Goal: Task Accomplishment & Management: Use online tool/utility

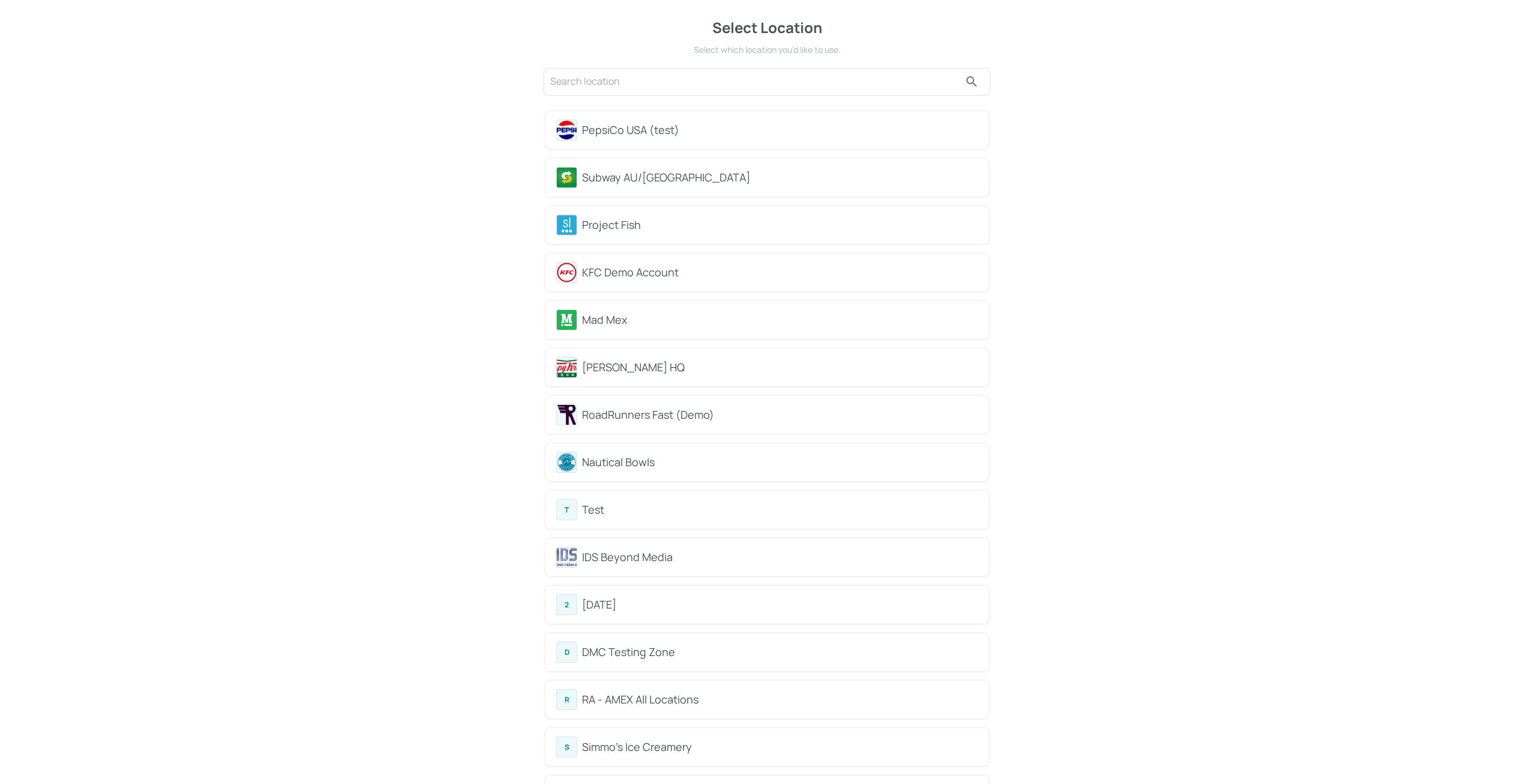
click at [608, 185] on div "Subway AU/[GEOGRAPHIC_DATA]" at bounding box center [780, 177] width 396 height 16
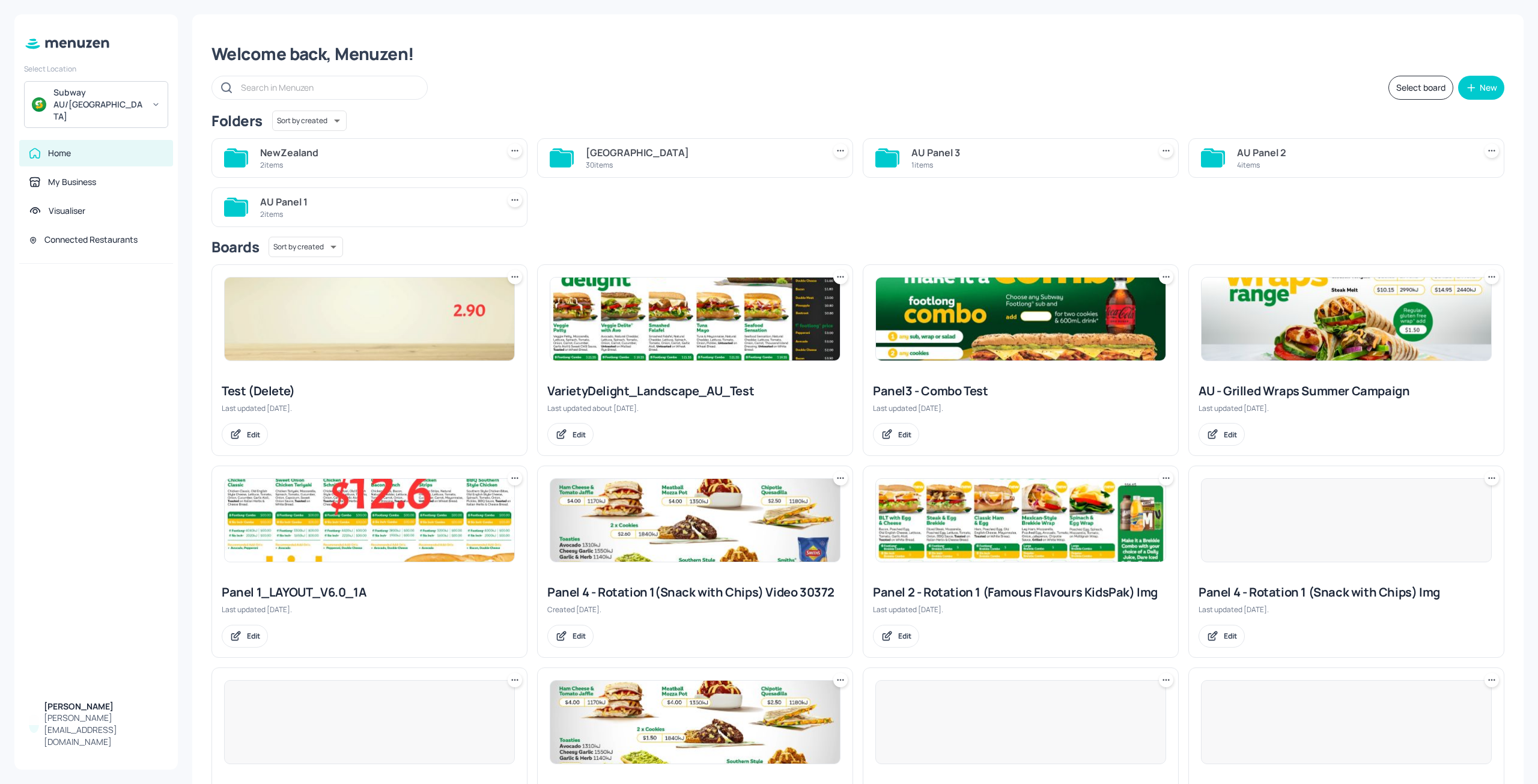
click at [628, 146] on div "[GEOGRAPHIC_DATA]" at bounding box center [702, 153] width 233 height 14
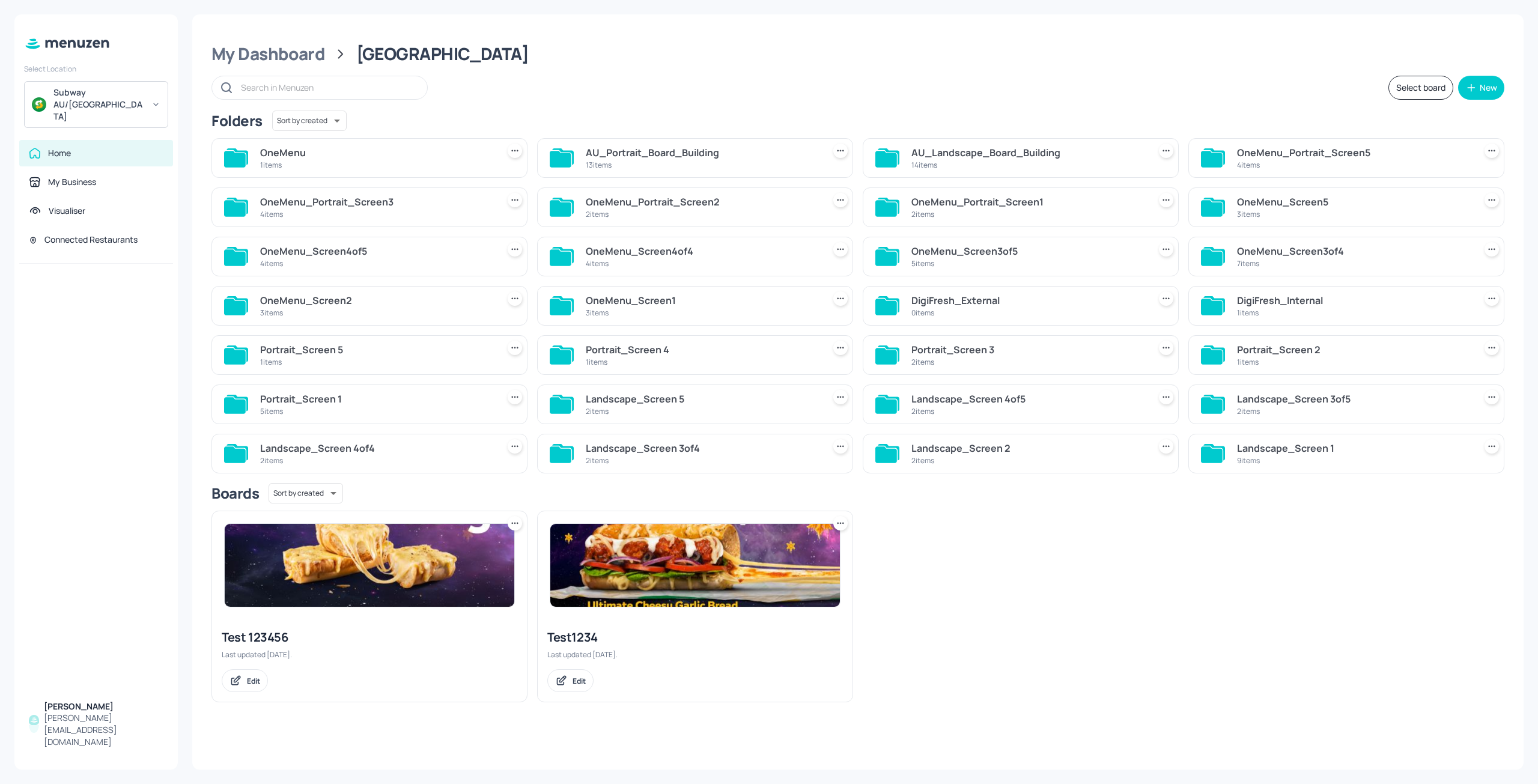
click at [313, 551] on img at bounding box center [369, 565] width 290 height 83
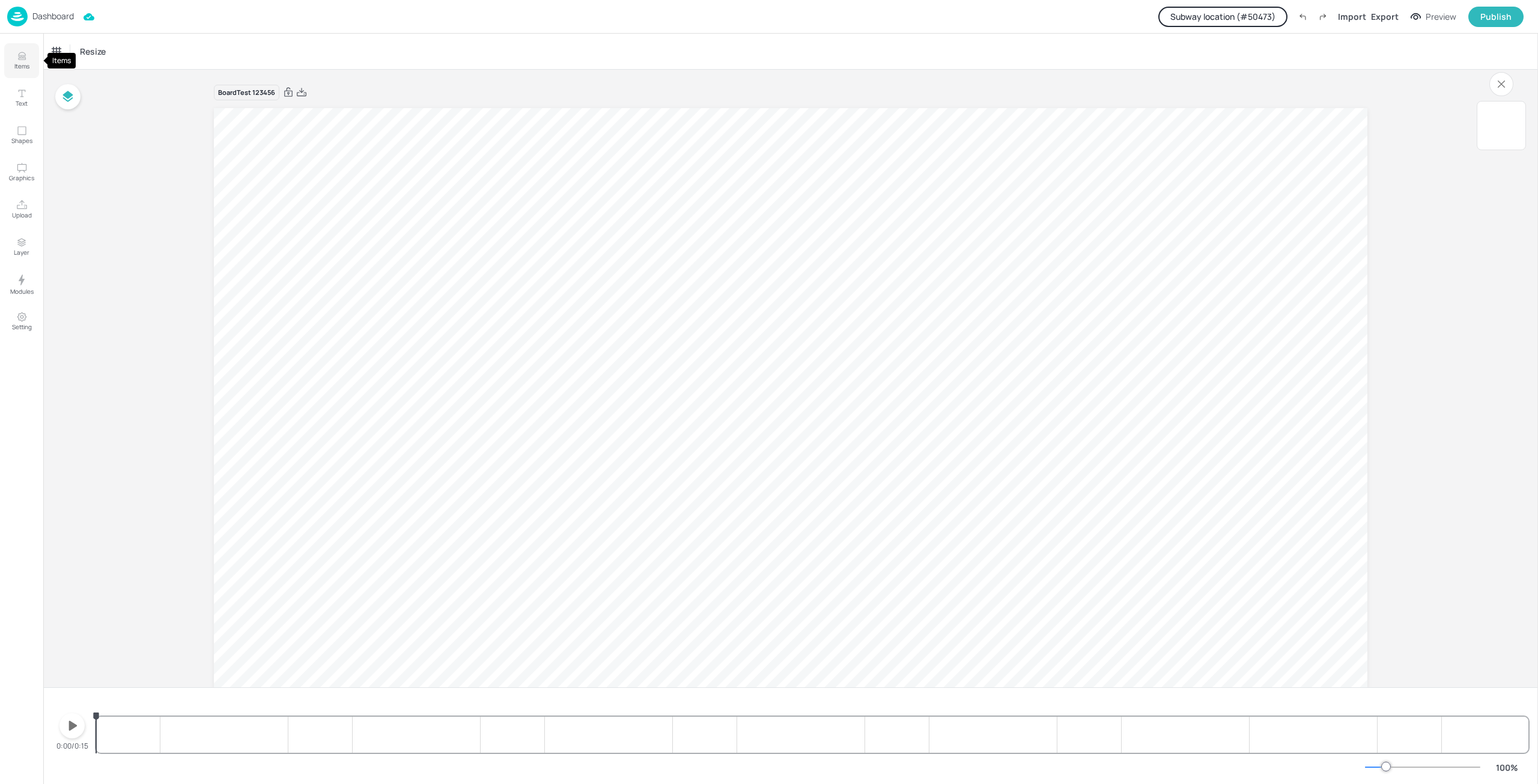
click at [24, 54] on icon "Items" at bounding box center [22, 56] width 12 height 12
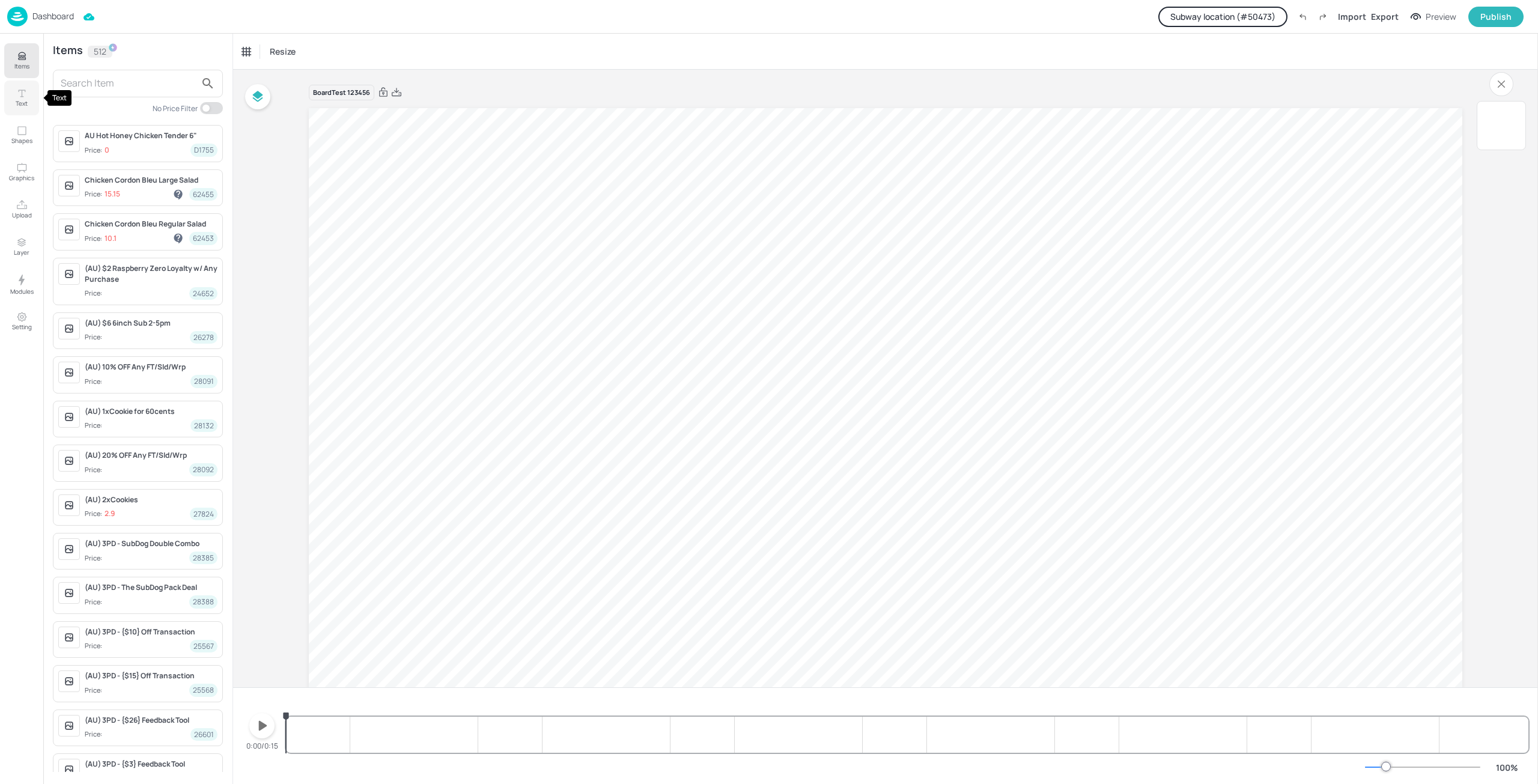
click at [23, 101] on p "Text" at bounding box center [22, 104] width 12 height 9
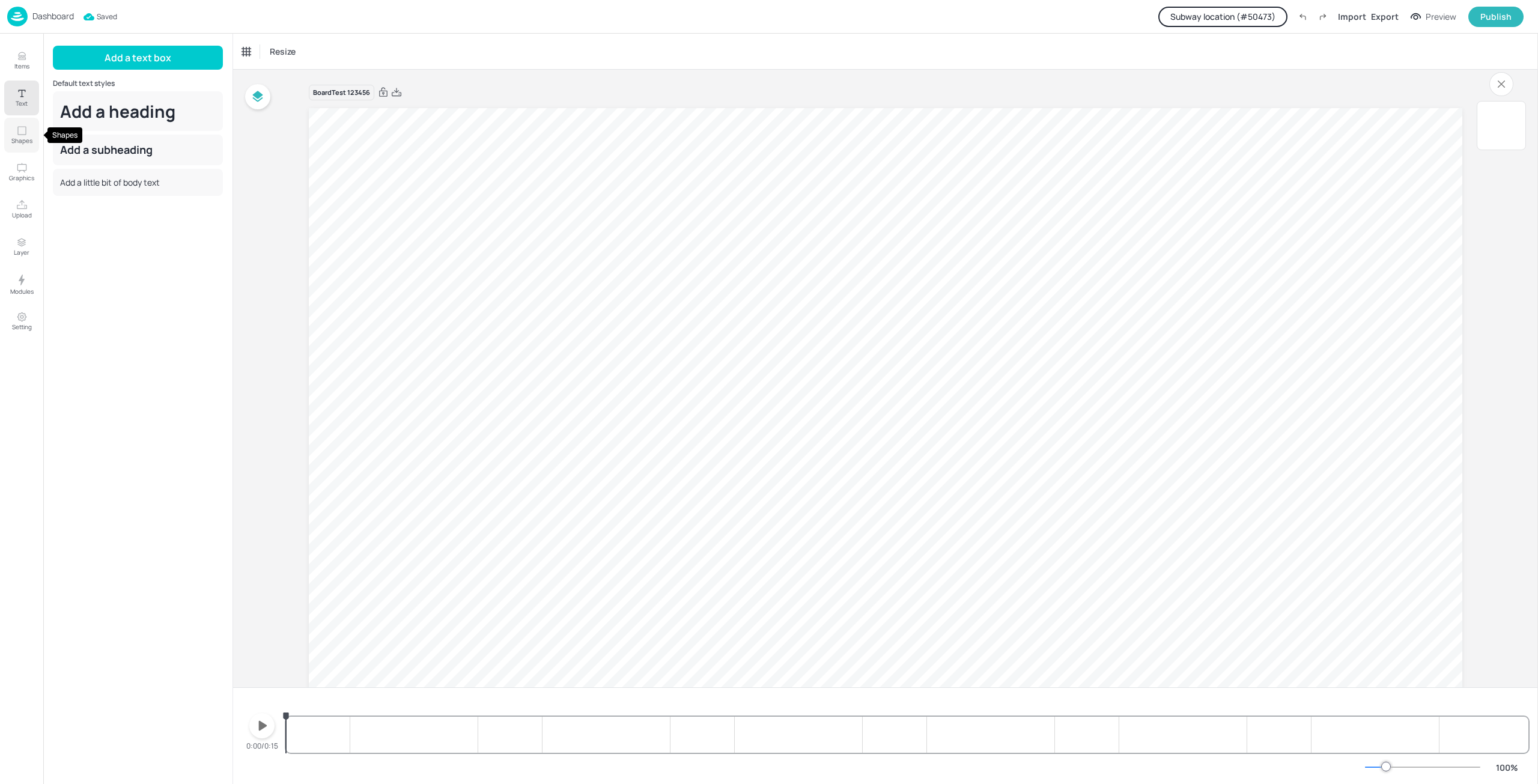
click at [25, 138] on p "Shapes" at bounding box center [22, 140] width 21 height 9
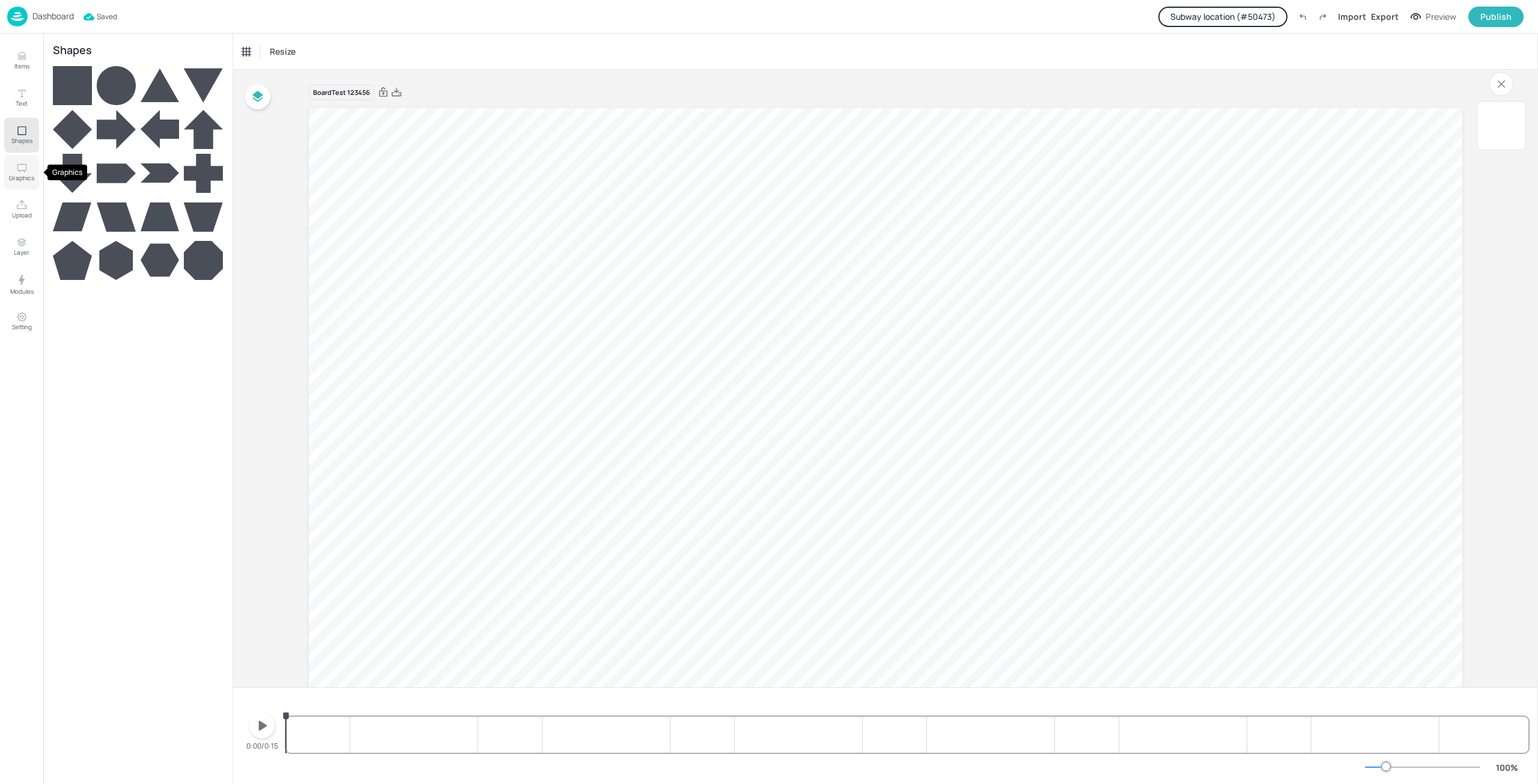
click at [28, 164] on button "Graphics" at bounding box center [22, 172] width 35 height 35
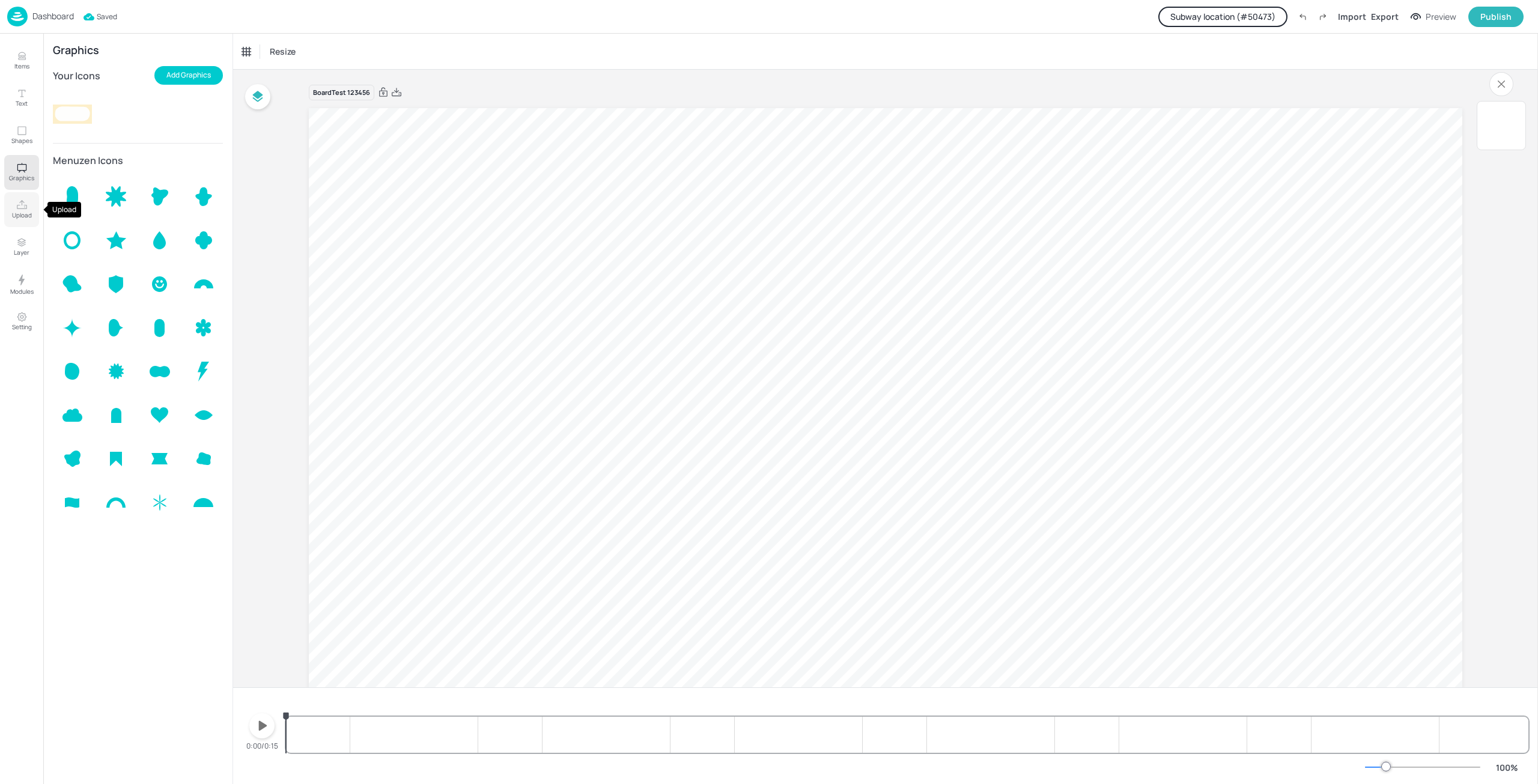
click at [28, 214] on p "Upload" at bounding box center [22, 215] width 20 height 9
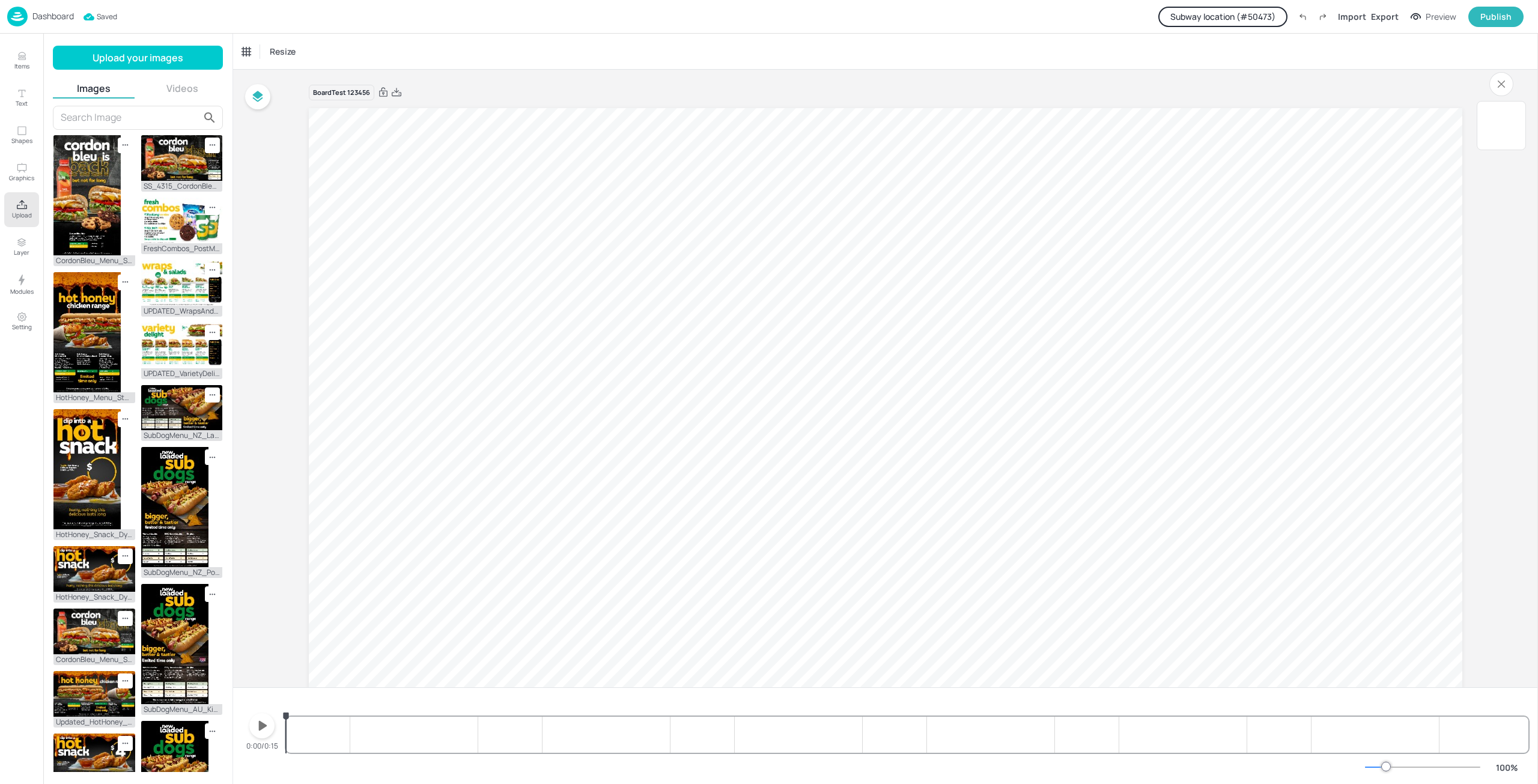
click at [163, 90] on button "Videos" at bounding box center [182, 88] width 82 height 13
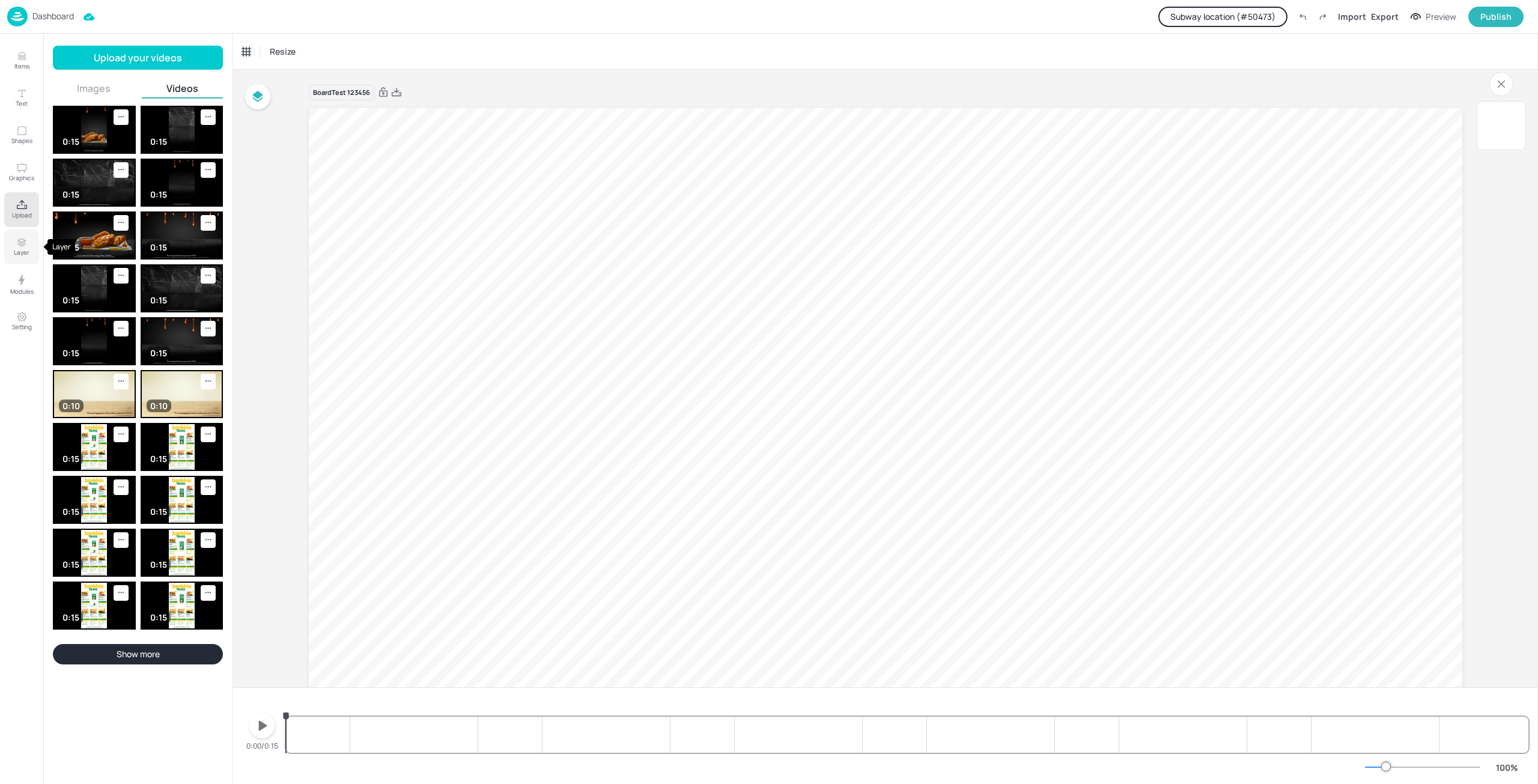
click at [22, 252] on p "Layer" at bounding box center [22, 253] width 16 height 9
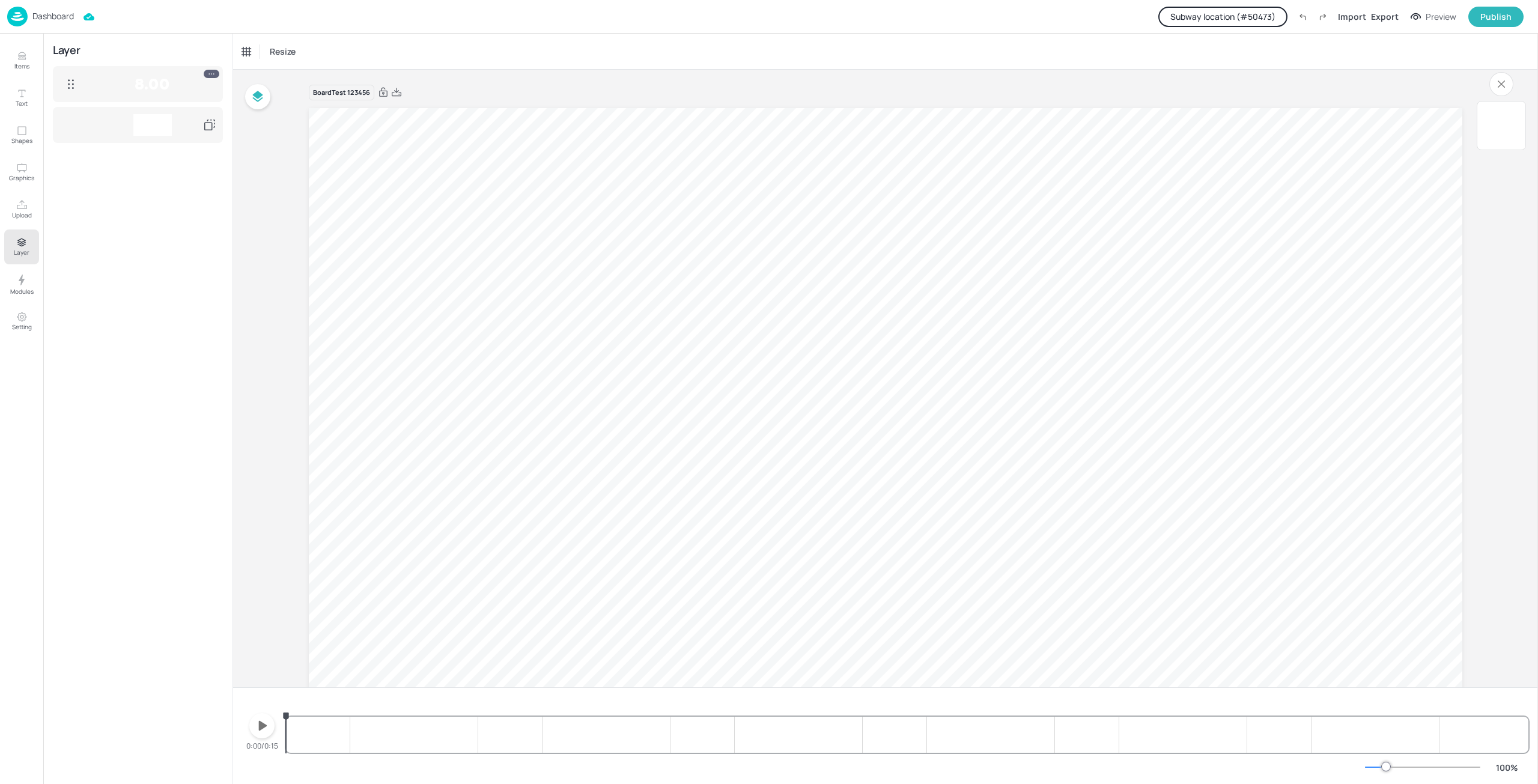
click at [266, 736] on button "button" at bounding box center [261, 725] width 25 height 25
click at [266, 730] on icon "button" at bounding box center [261, 726] width 9 height 12
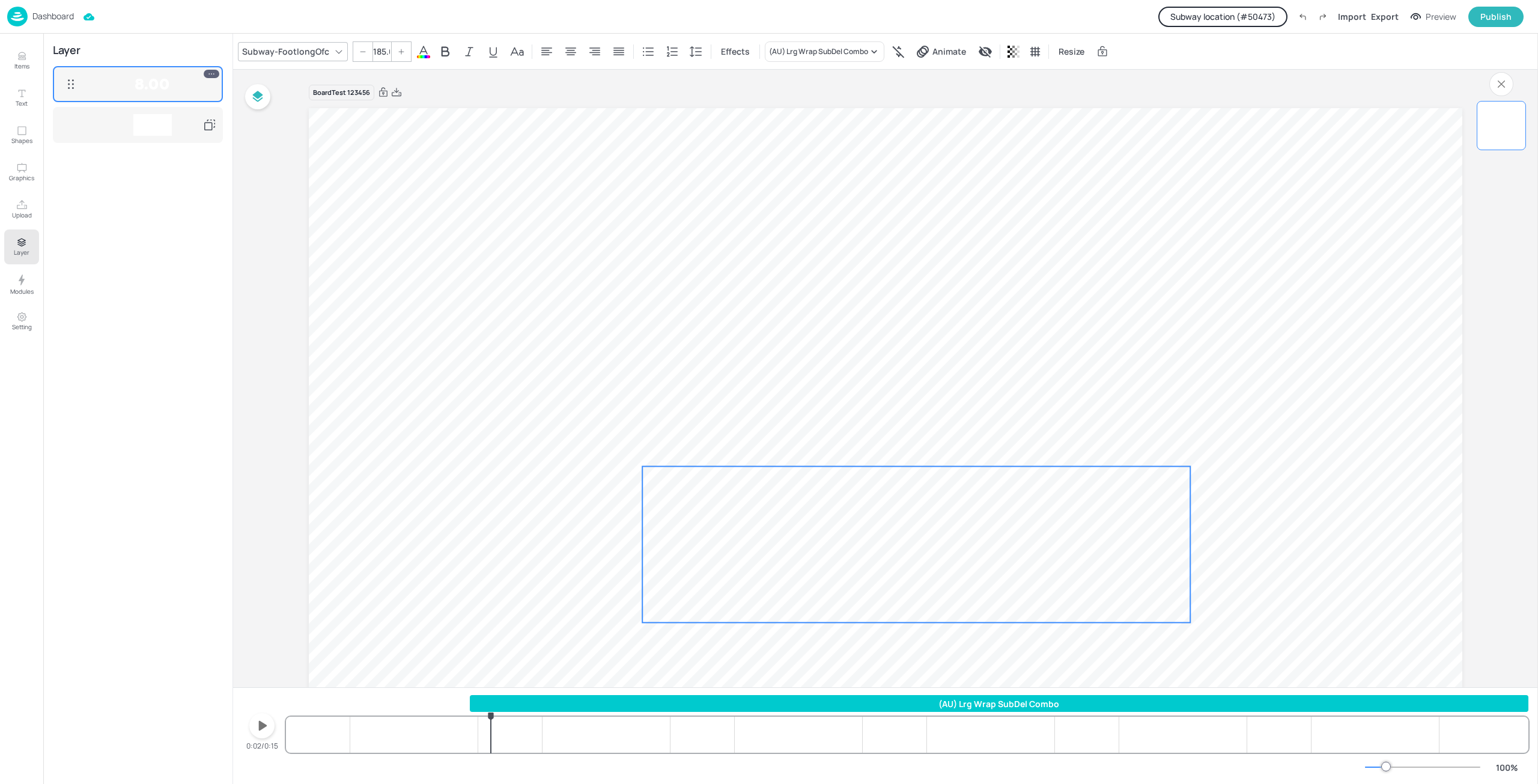
drag, startPoint x: 847, startPoint y: 520, endPoint x: 864, endPoint y: 555, distance: 38.9
click at [864, 555] on span "8.00" at bounding box center [916, 543] width 251 height 143
drag, startPoint x: 865, startPoint y: 555, endPoint x: 865, endPoint y: 562, distance: 7.0
click at [865, 562] on span "8.00" at bounding box center [917, 549] width 251 height 143
click at [820, 547] on span "8.00" at bounding box center [914, 553] width 251 height 143
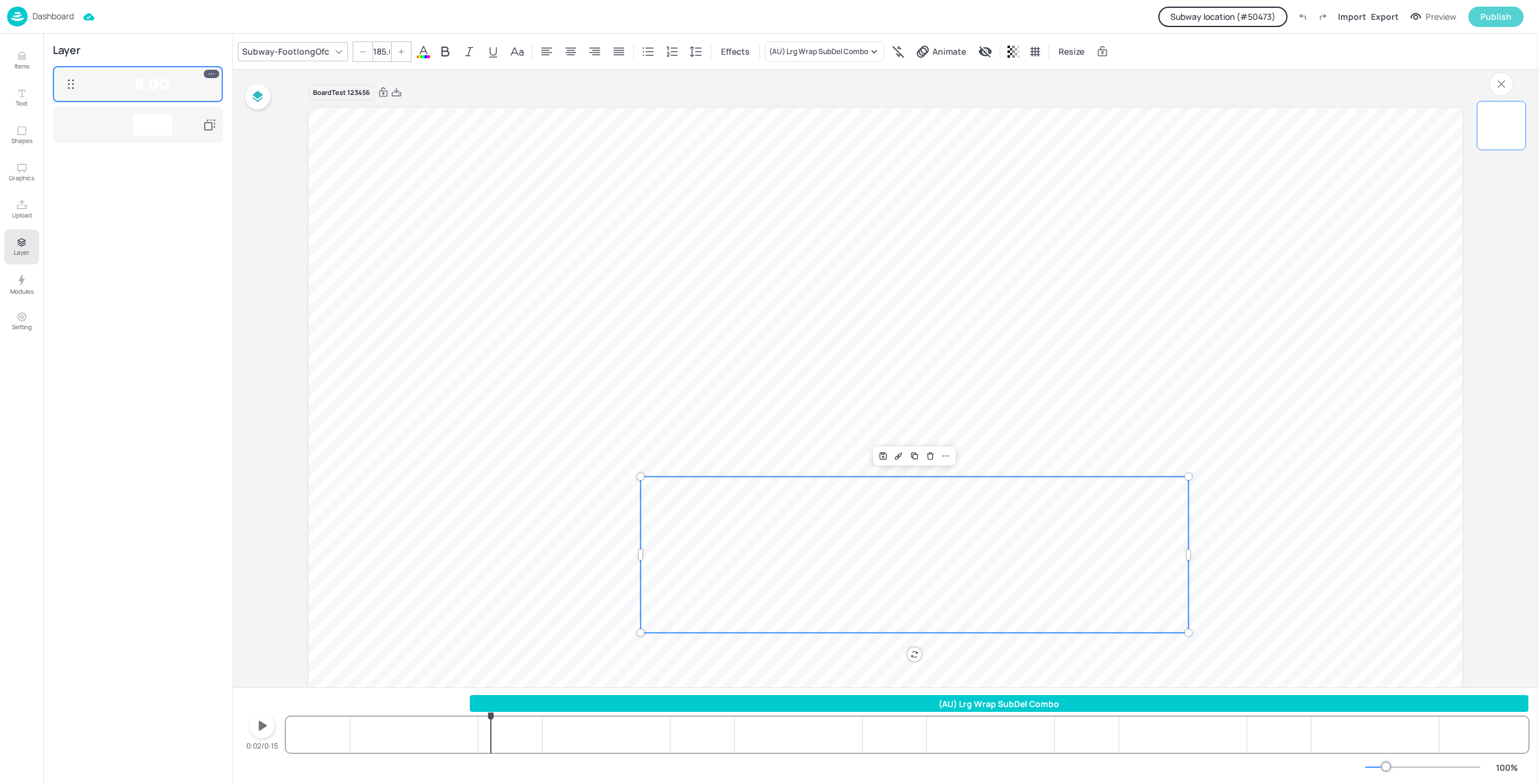
click at [1487, 17] on div "Publish" at bounding box center [1495, 17] width 31 height 13
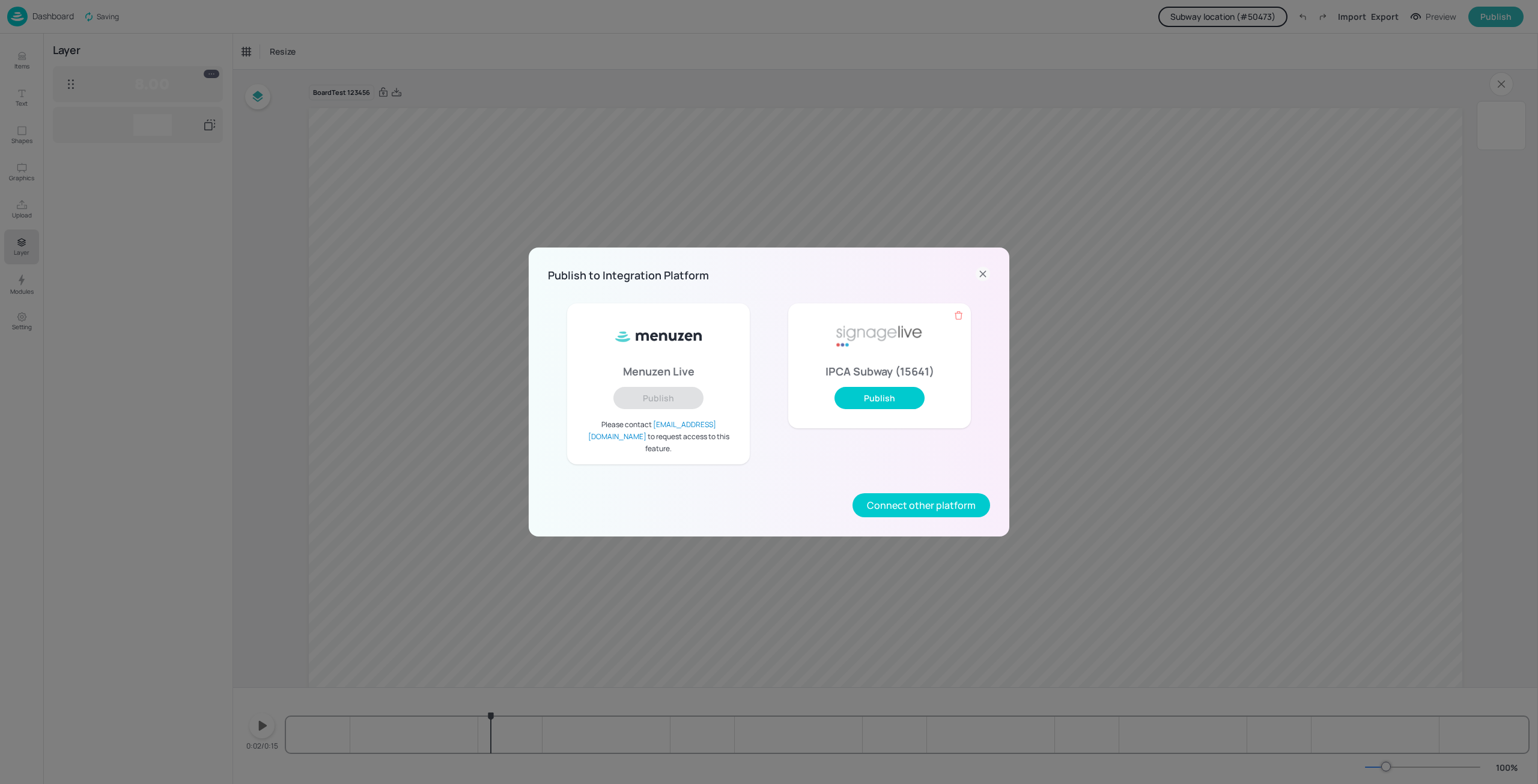
click at [983, 281] on icon at bounding box center [983, 274] width 14 height 14
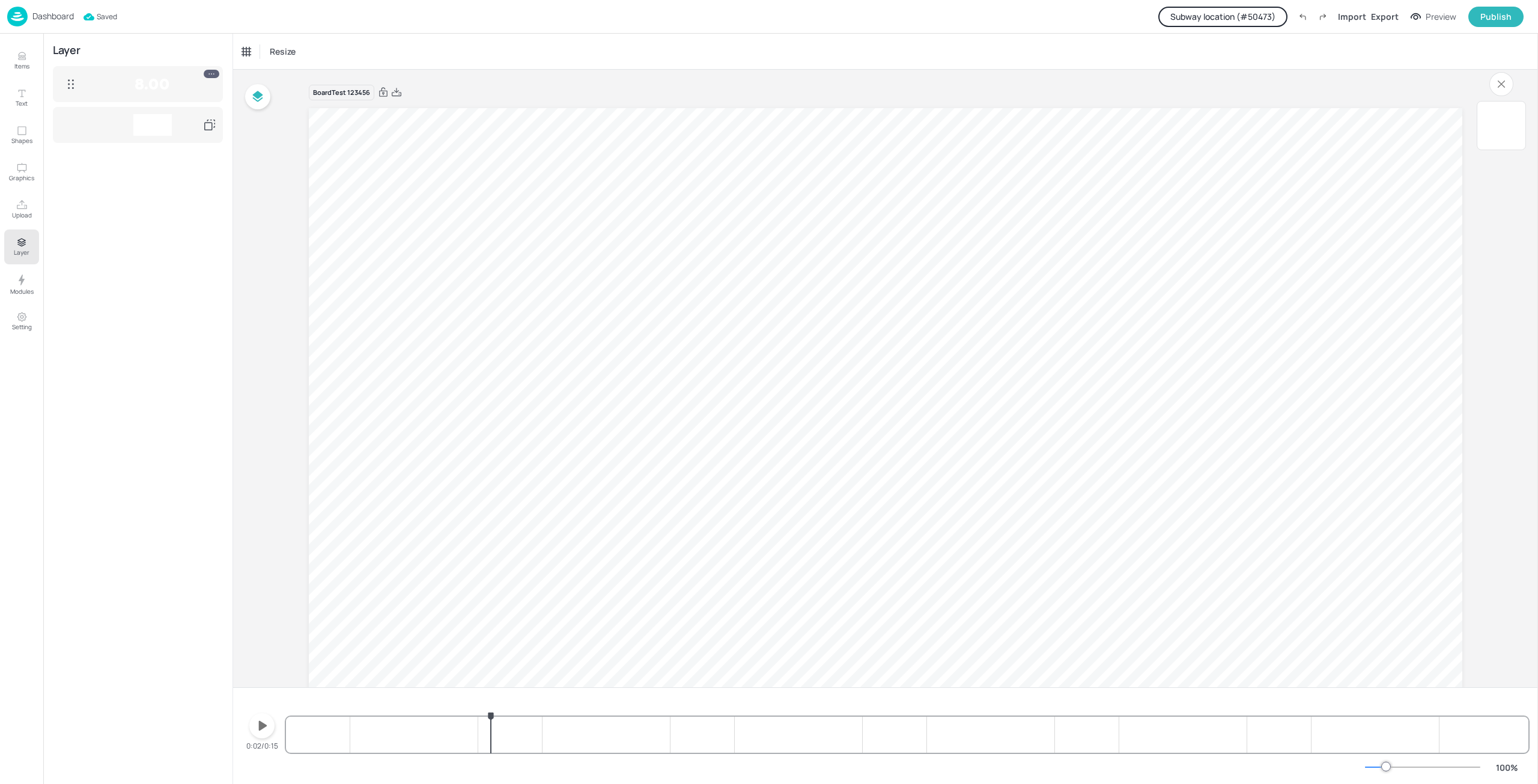
click at [50, 16] on p "Dashboard" at bounding box center [53, 17] width 41 height 9
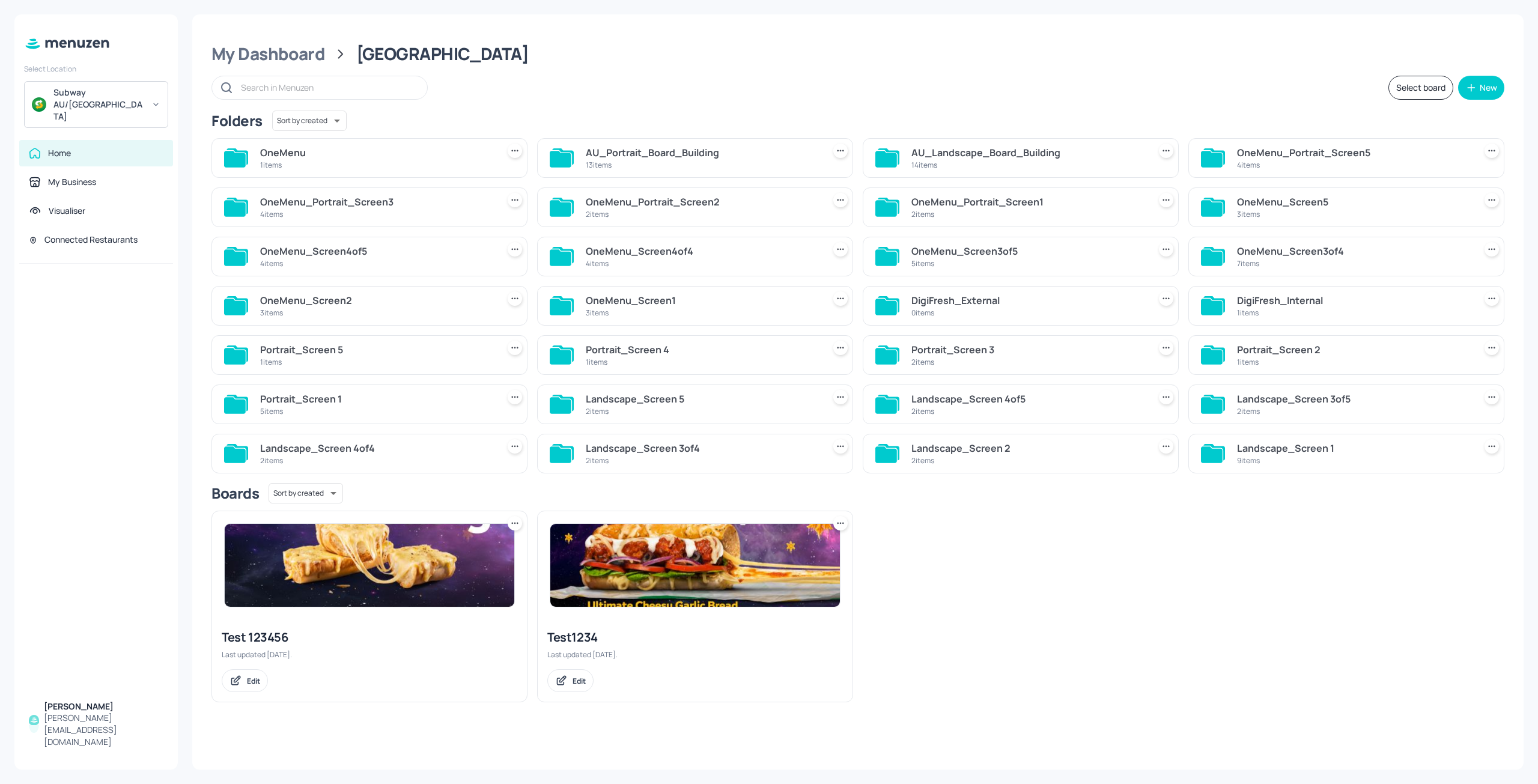
click at [104, 712] on div "[PERSON_NAME]" at bounding box center [104, 706] width 119 height 12
